Goal: Task Accomplishment & Management: Manage account settings

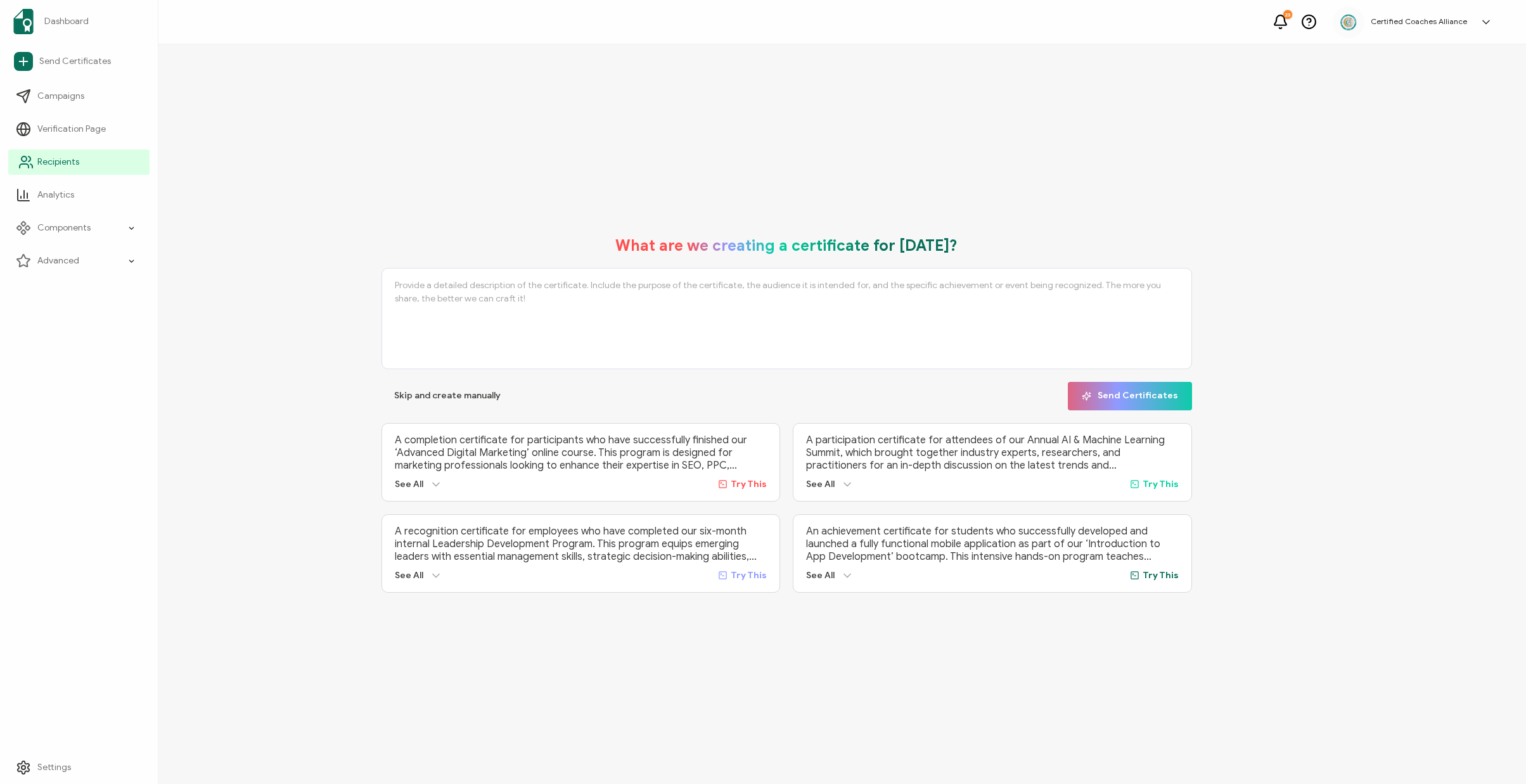
click at [62, 160] on span "Recipients" at bounding box center [58, 162] width 42 height 12
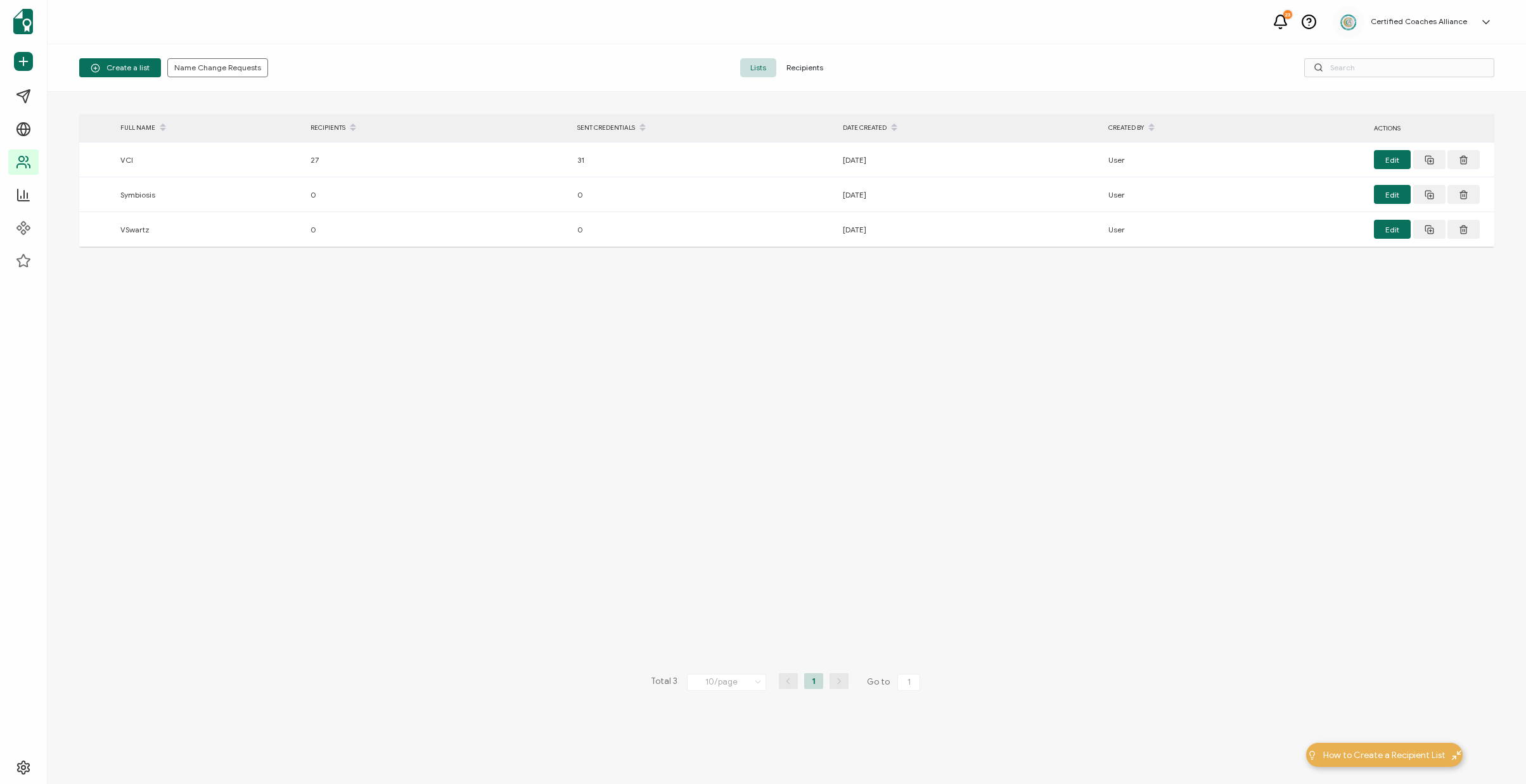
click at [816, 67] on span "Recipients" at bounding box center [804, 68] width 57 height 19
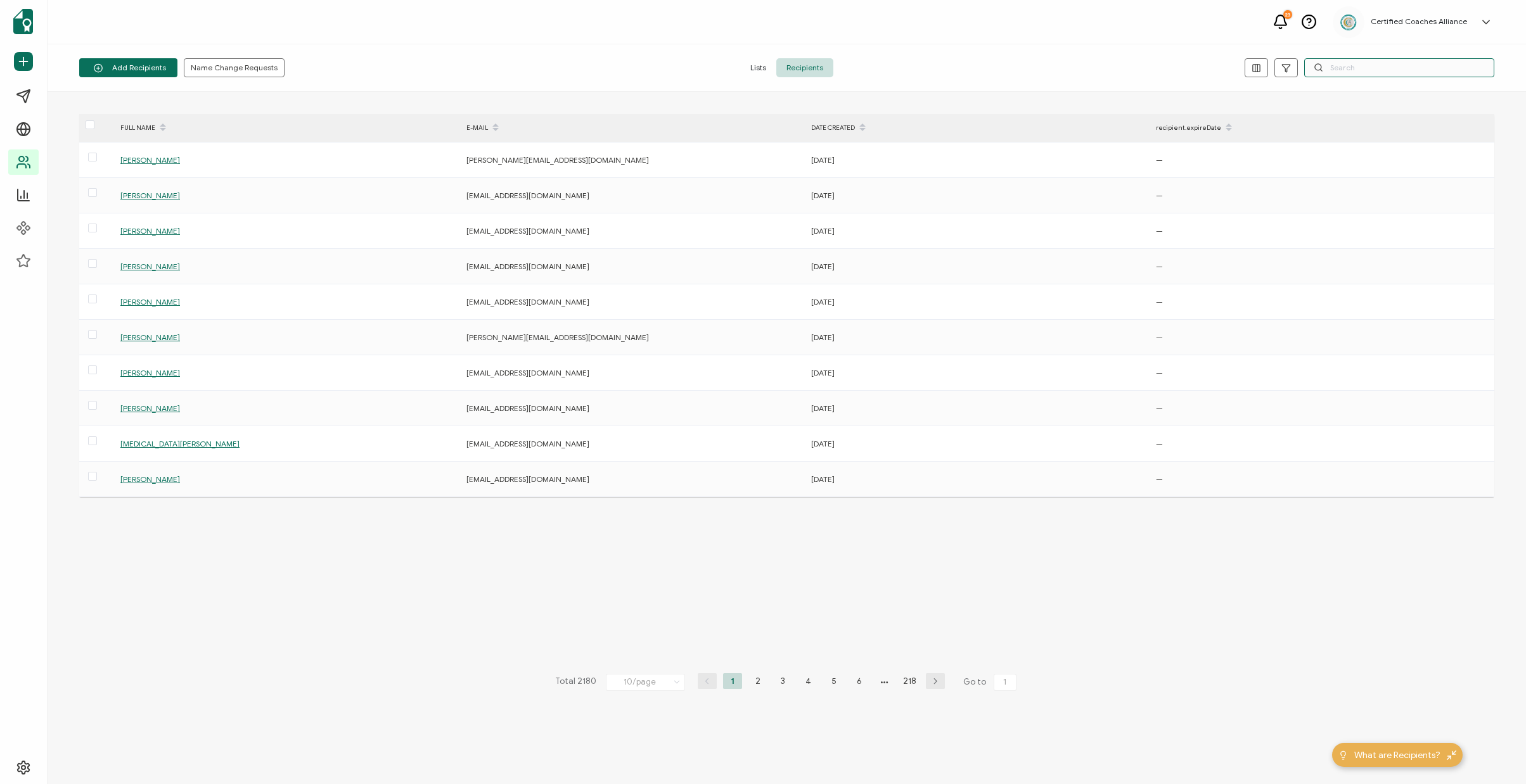
click at [1376, 68] on input "text" at bounding box center [1399, 68] width 190 height 19
paste input "coachfelicia"
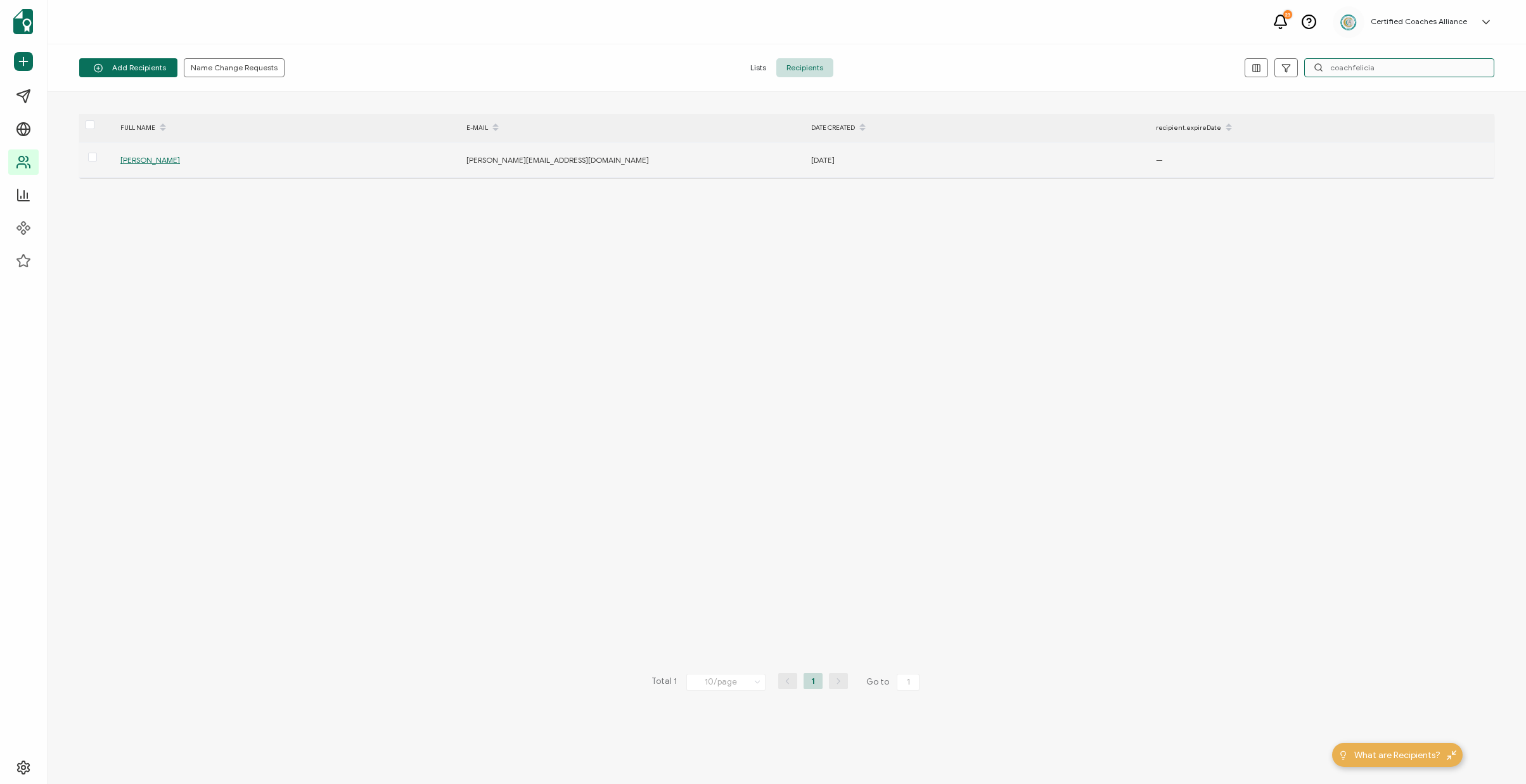
type input "coachfelicia"
click at [156, 162] on span "[PERSON_NAME]" at bounding box center [150, 159] width 60 height 10
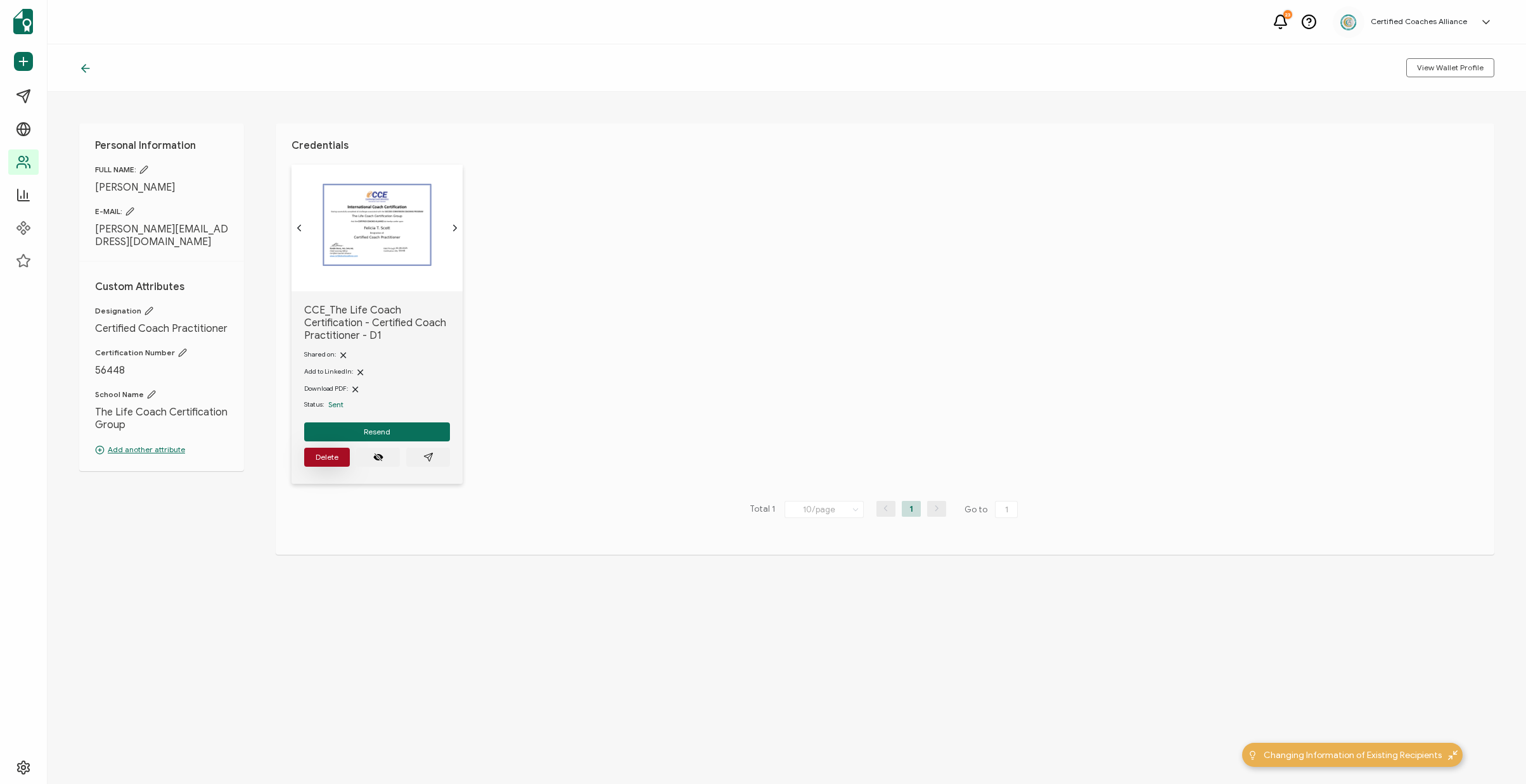
click at [316, 458] on button "Delete" at bounding box center [327, 458] width 46 height 19
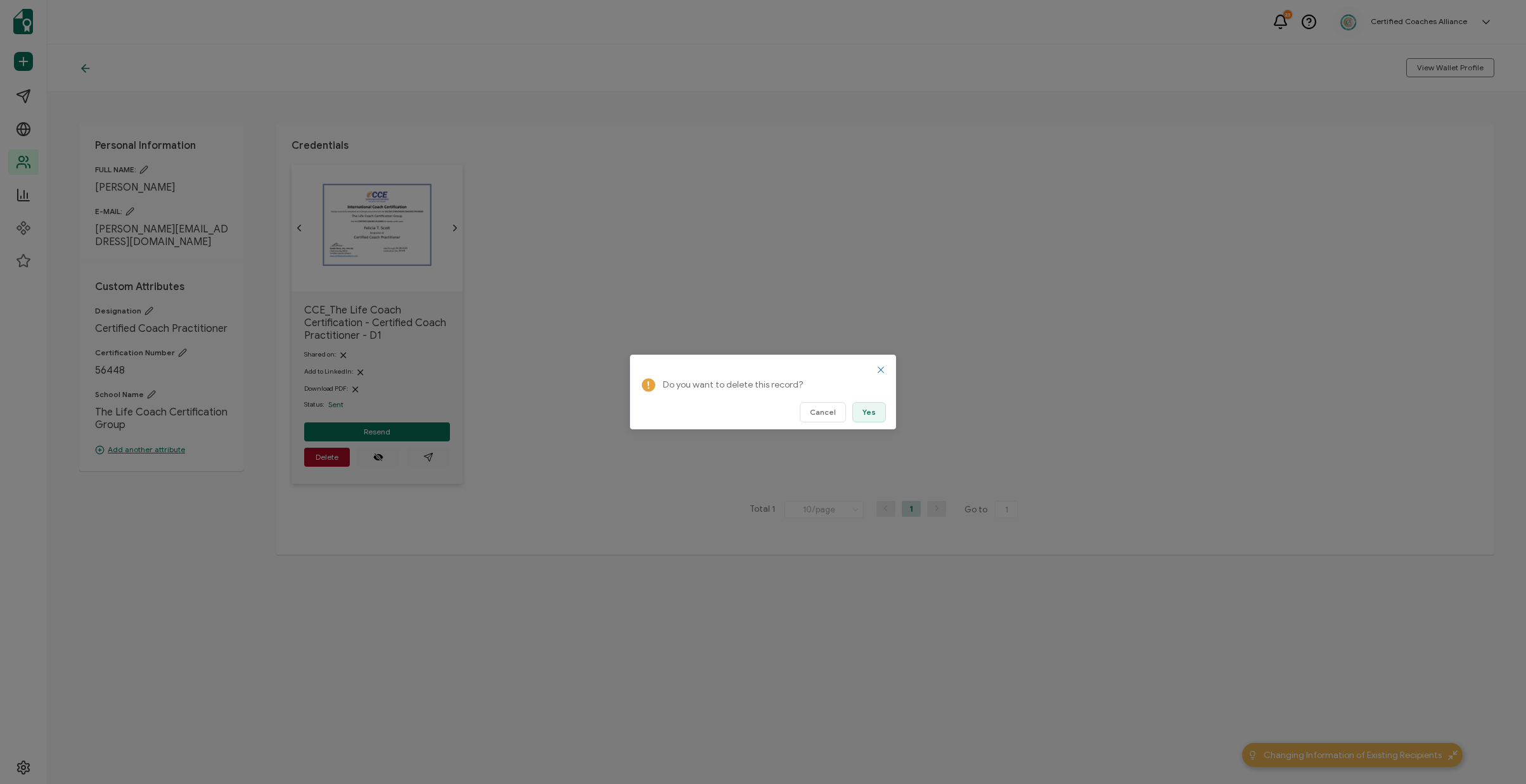
click at [870, 416] on span "Yes" at bounding box center [869, 412] width 13 height 8
